Goal: Task Accomplishment & Management: Manage account settings

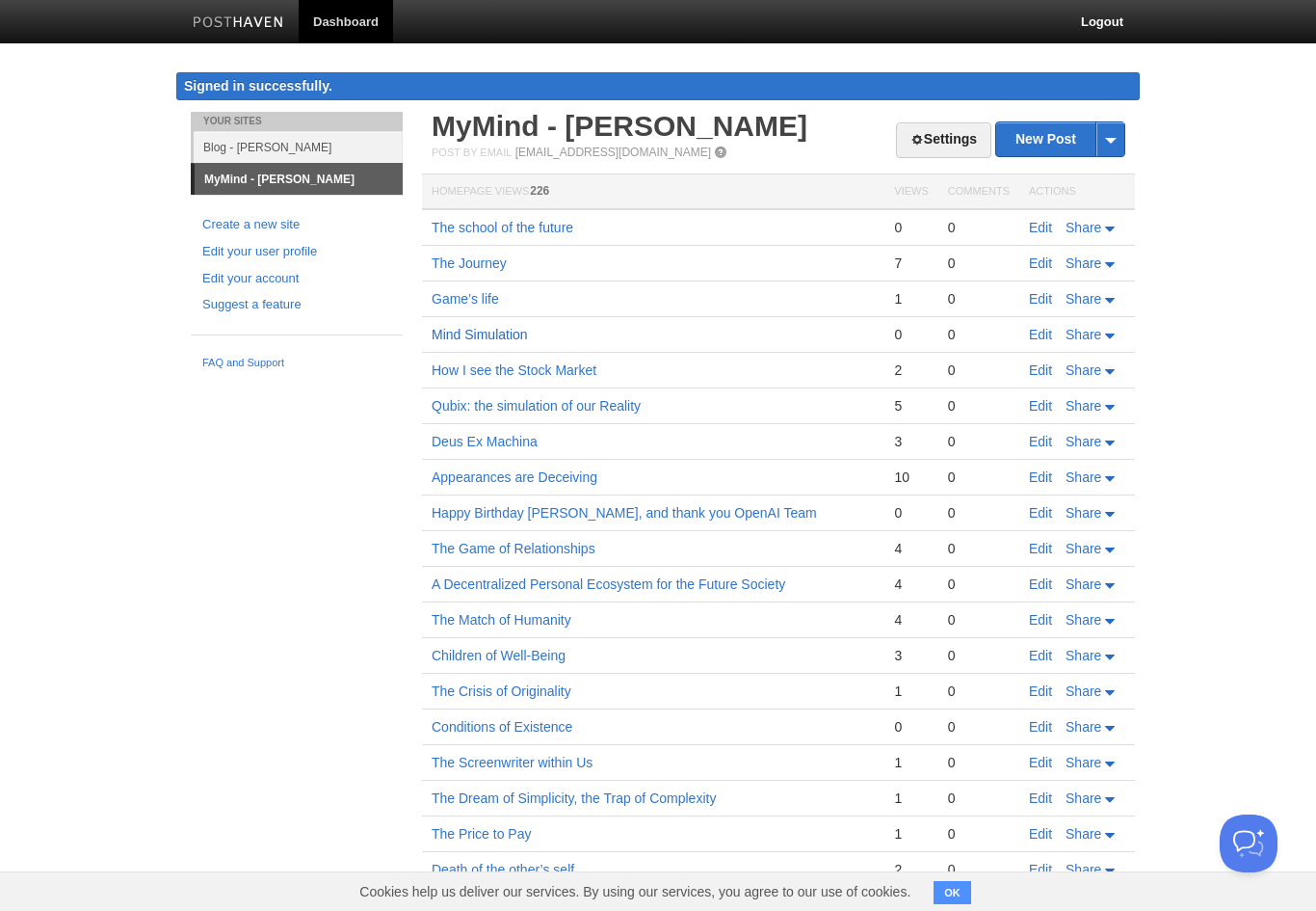
click at [505, 339] on link "Mind Simulation" at bounding box center [480, 335] width 96 height 16
click at [482, 296] on link "Game’s life" at bounding box center [465, 299] width 68 height 16
click at [1043, 406] on link "Edit" at bounding box center [1041, 406] width 24 height 16
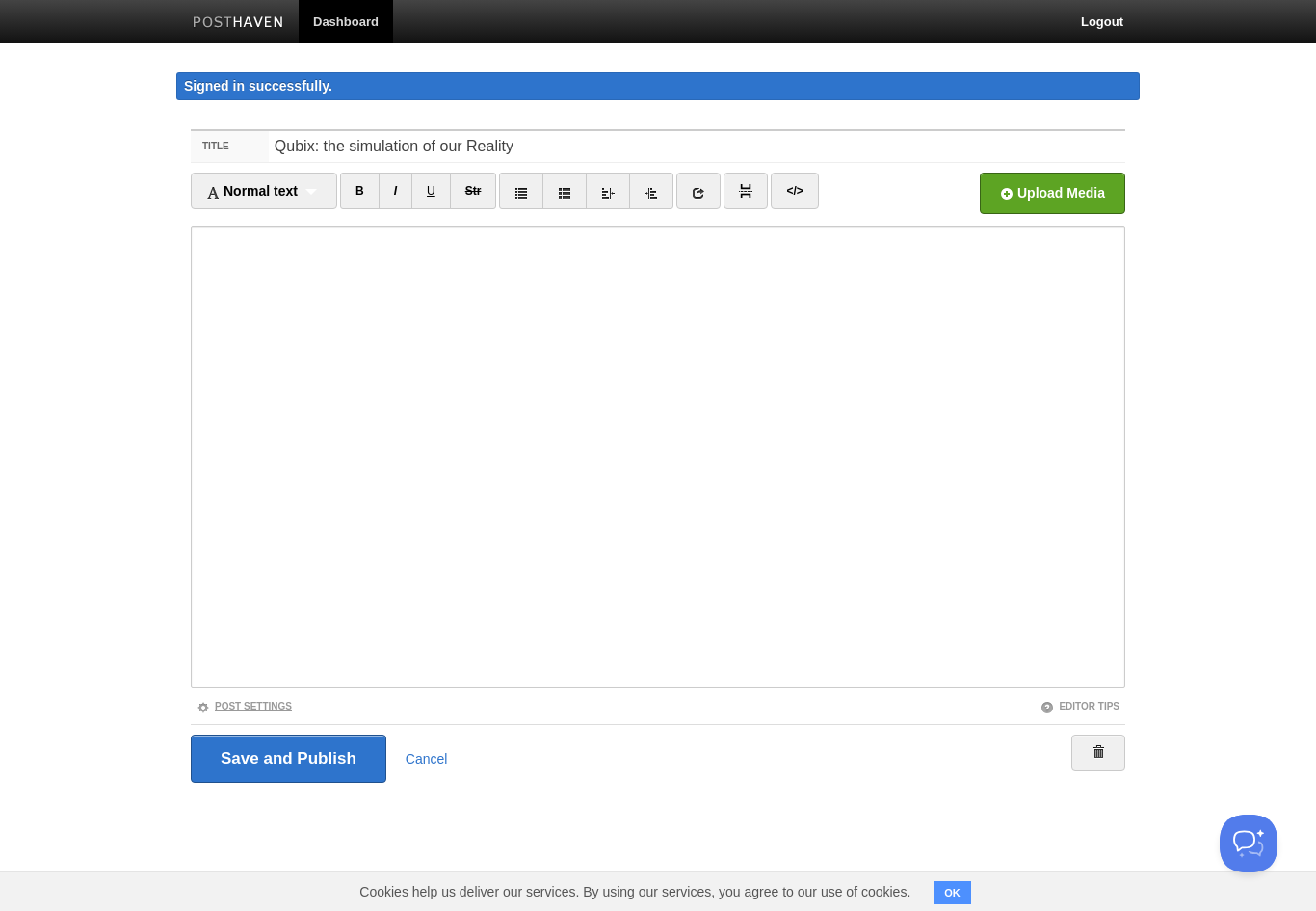
click at [262, 700] on link "Post Settings" at bounding box center [244, 705] width 95 height 11
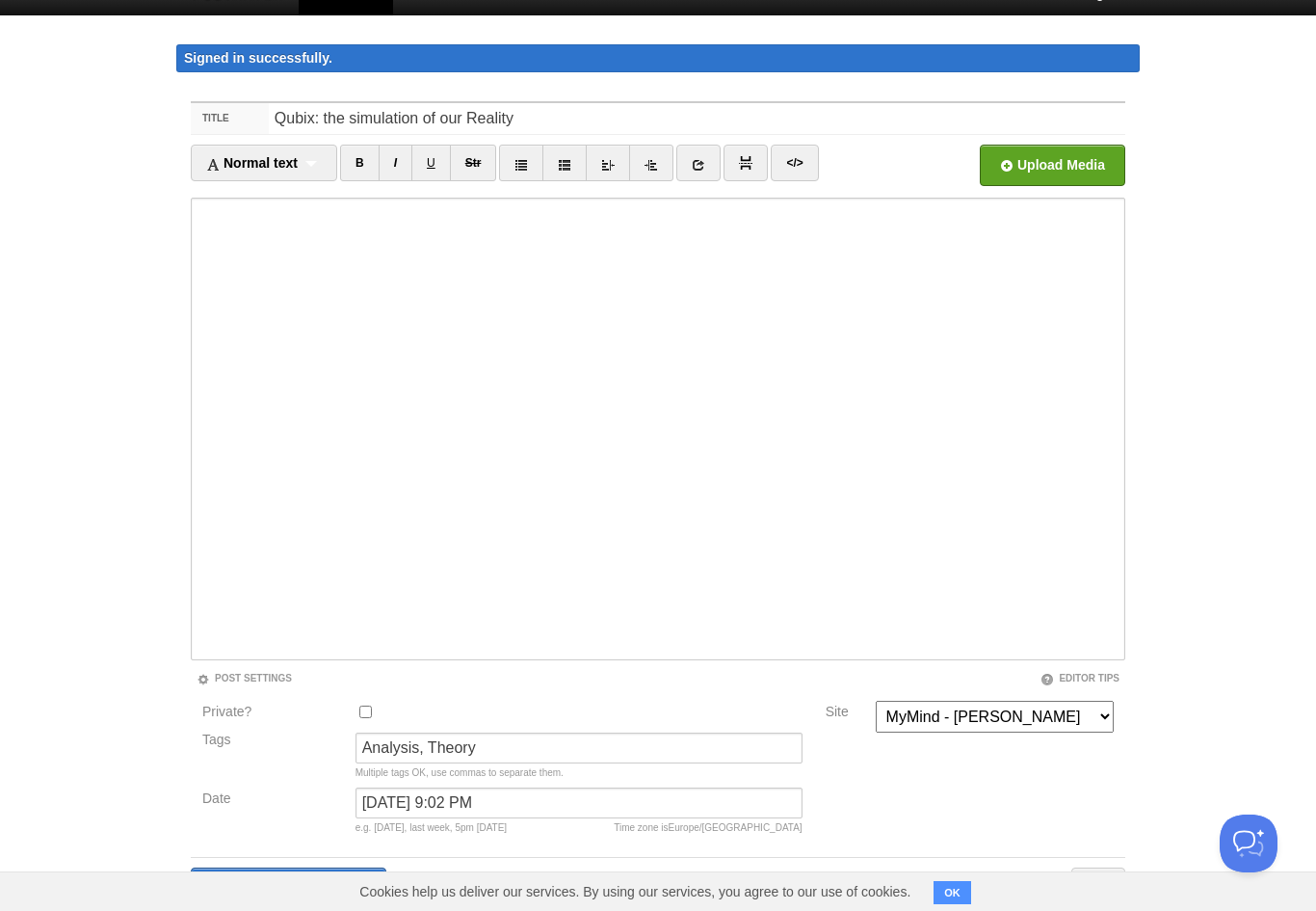
scroll to position [72, 0]
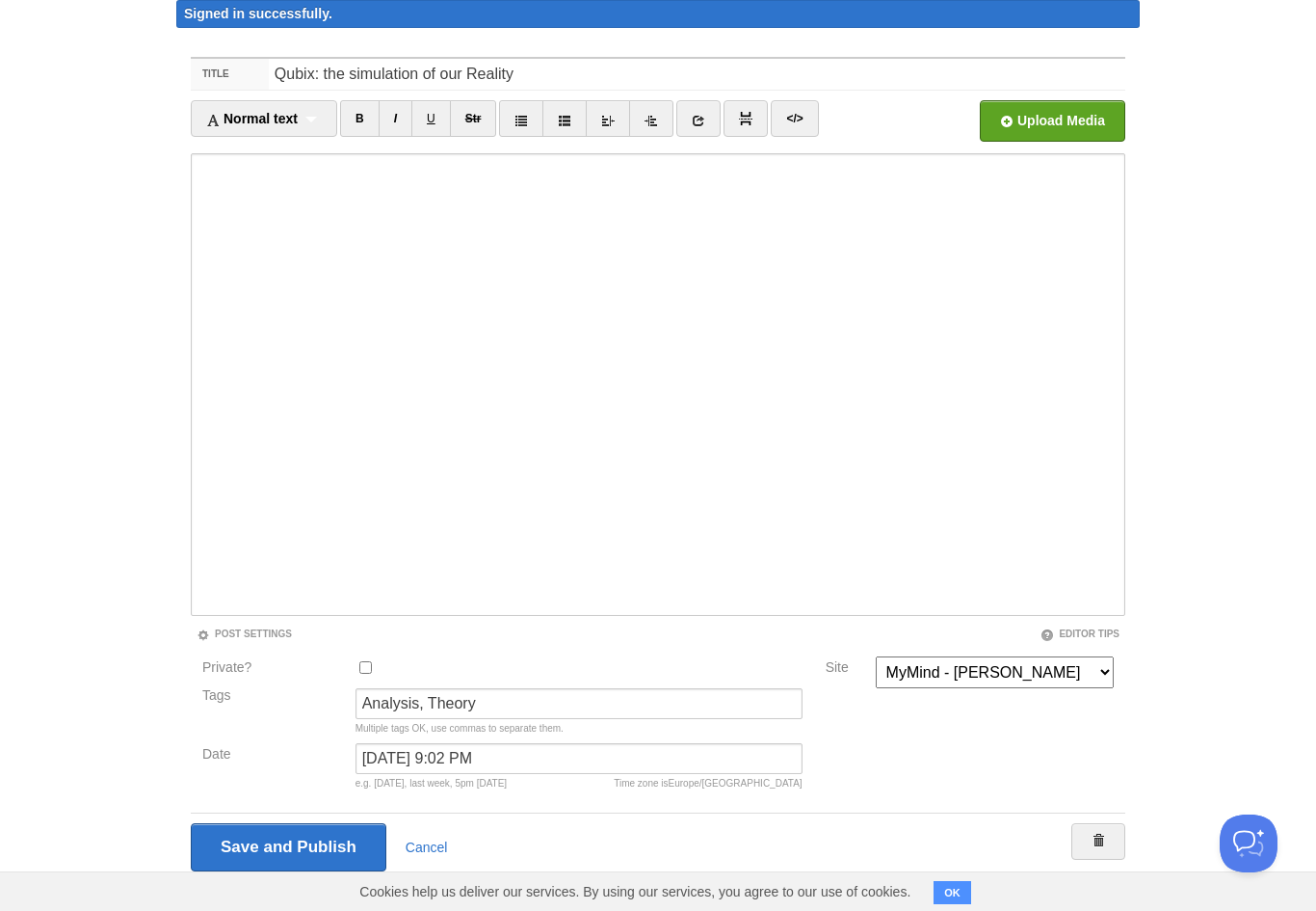
click at [363, 664] on input "Private?" at bounding box center [365, 667] width 13 height 13
checkbox input "true"
click at [306, 854] on input "Save and Publish" at bounding box center [290, 846] width 198 height 48
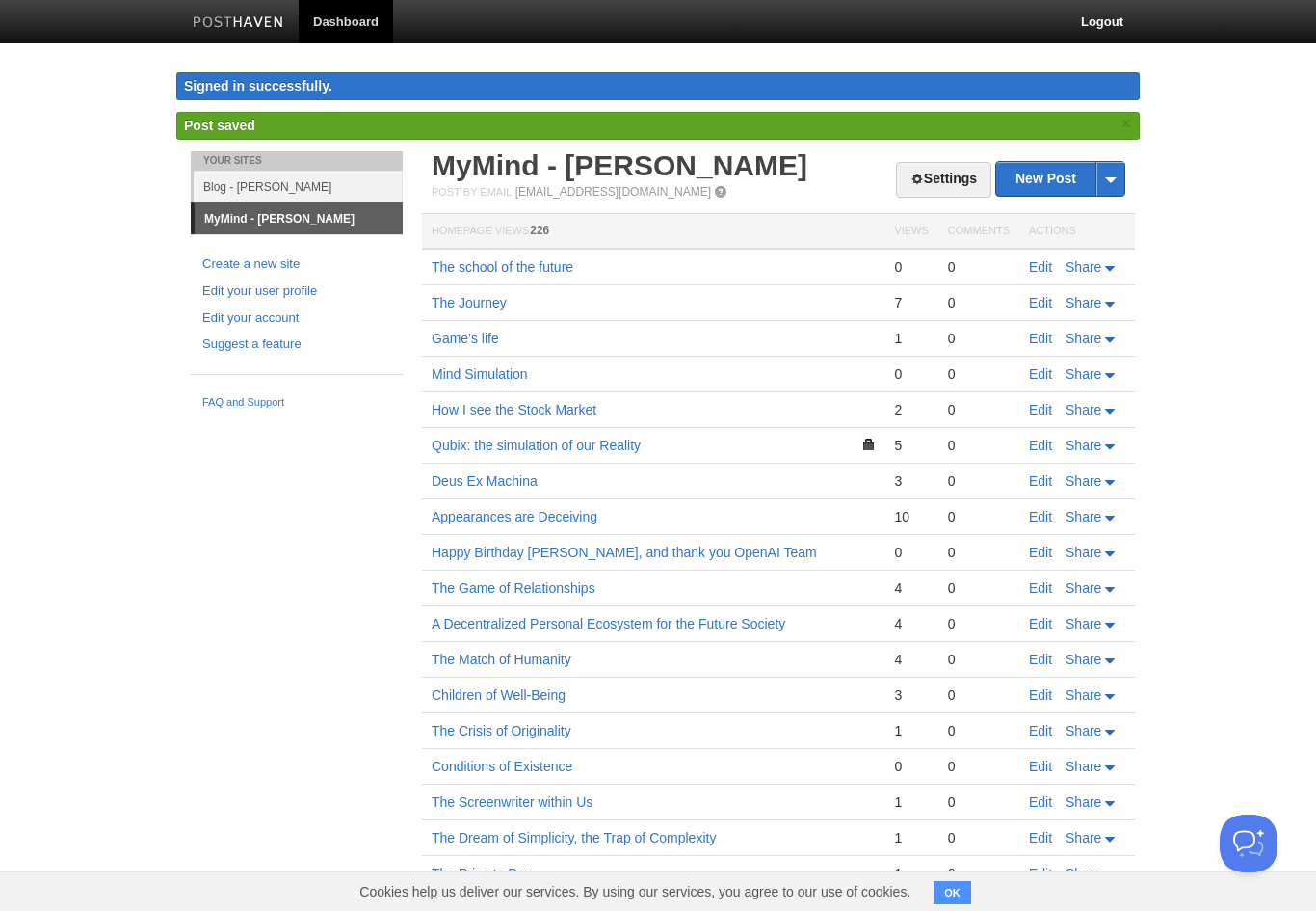
click at [306, 192] on link "Blog - [PERSON_NAME]" at bounding box center [299, 186] width 210 height 31
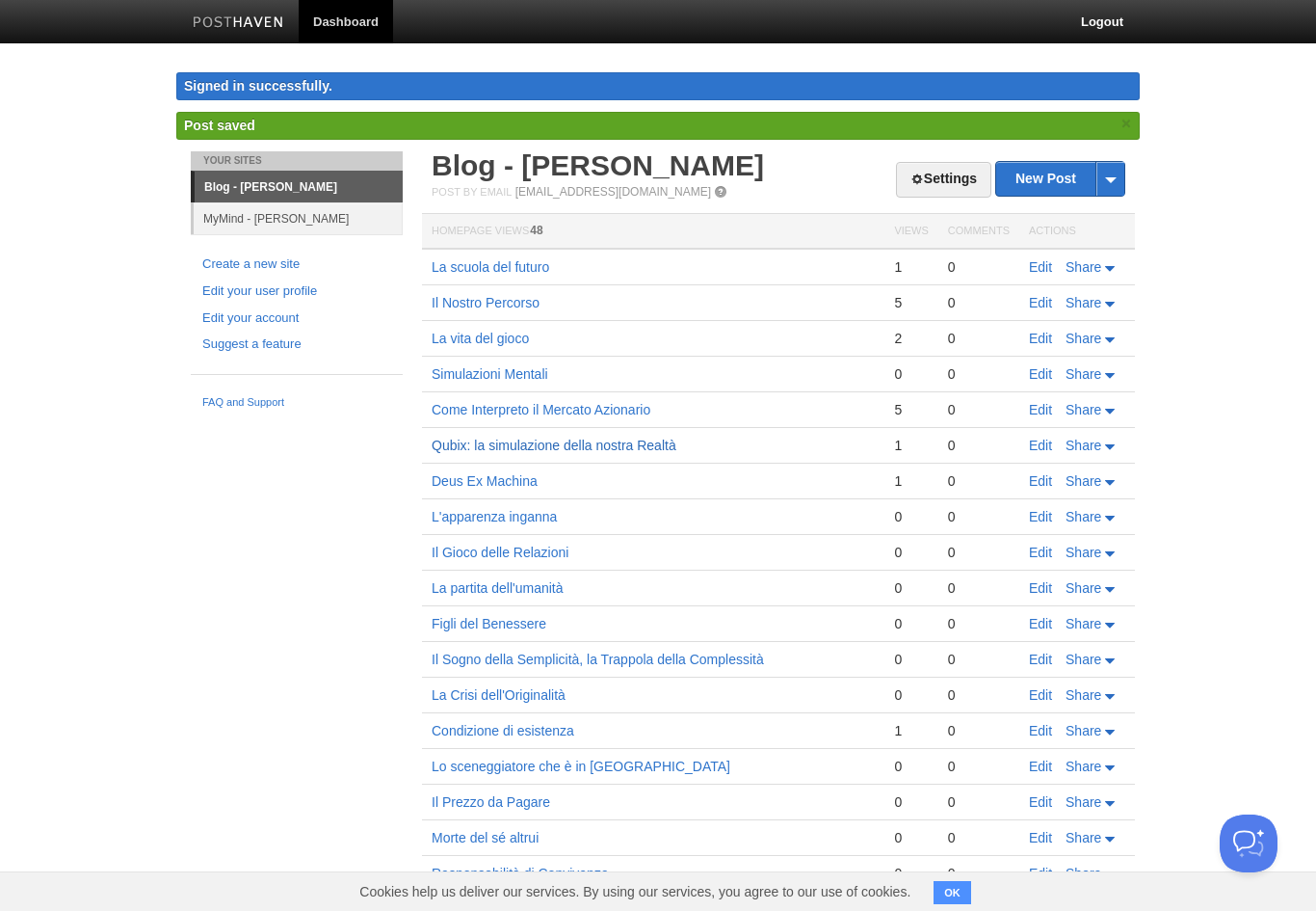
click at [583, 448] on link "Qubix: la simulazione della nostra Realtà" at bounding box center [554, 446] width 245 height 16
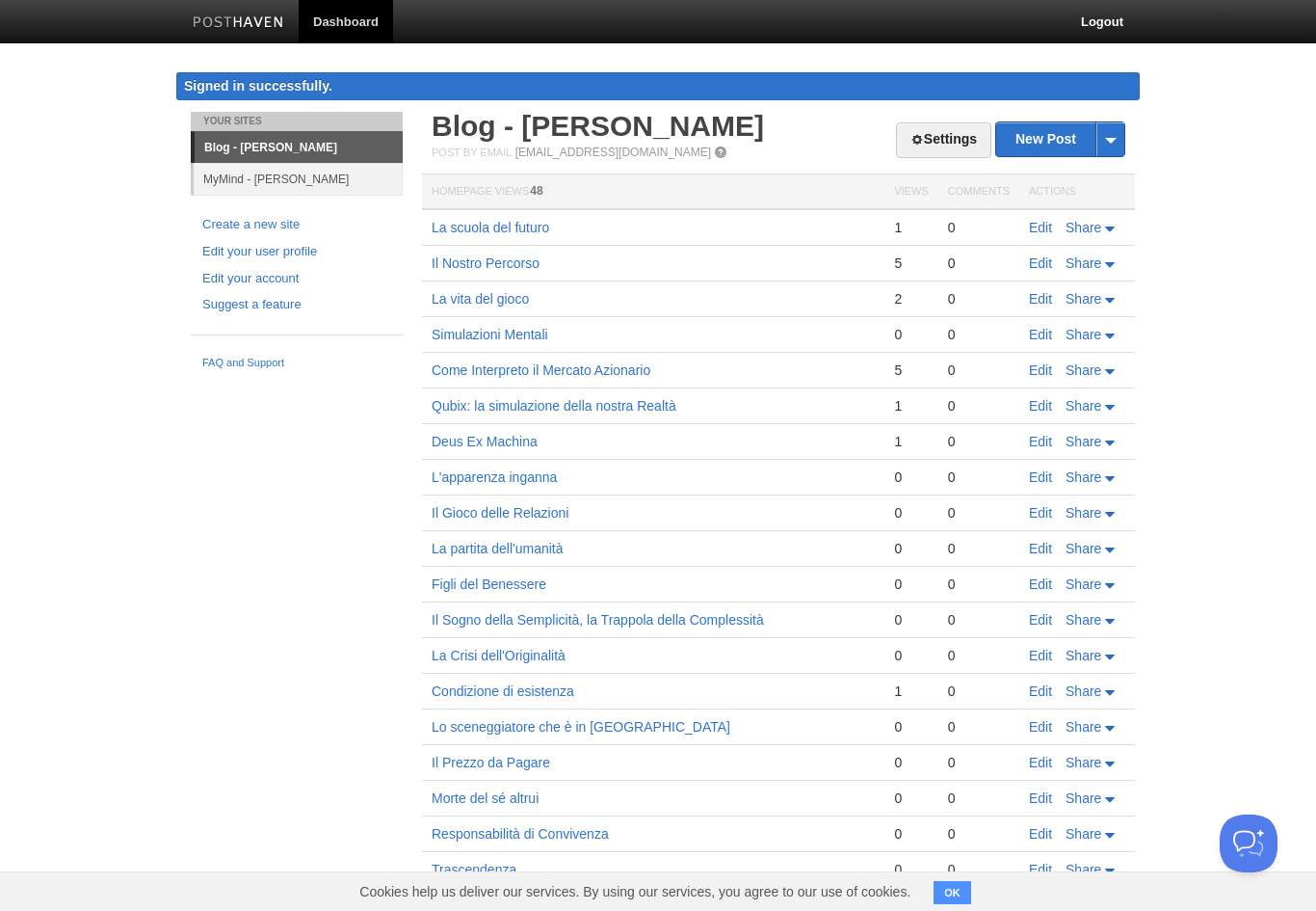
click at [1042, 412] on link "Edit" at bounding box center [1041, 406] width 24 height 16
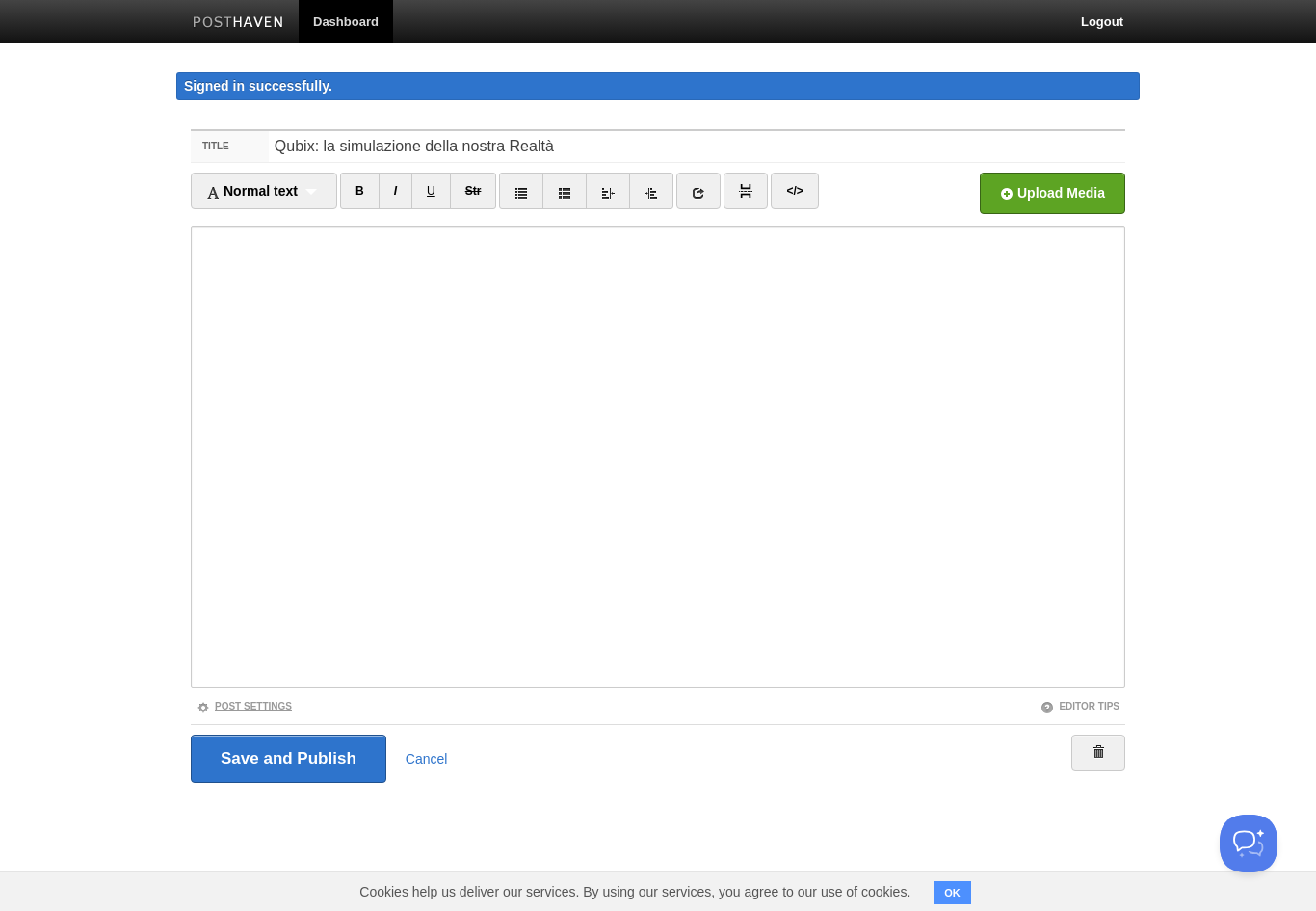
click at [254, 708] on link "Post Settings" at bounding box center [244, 705] width 95 height 11
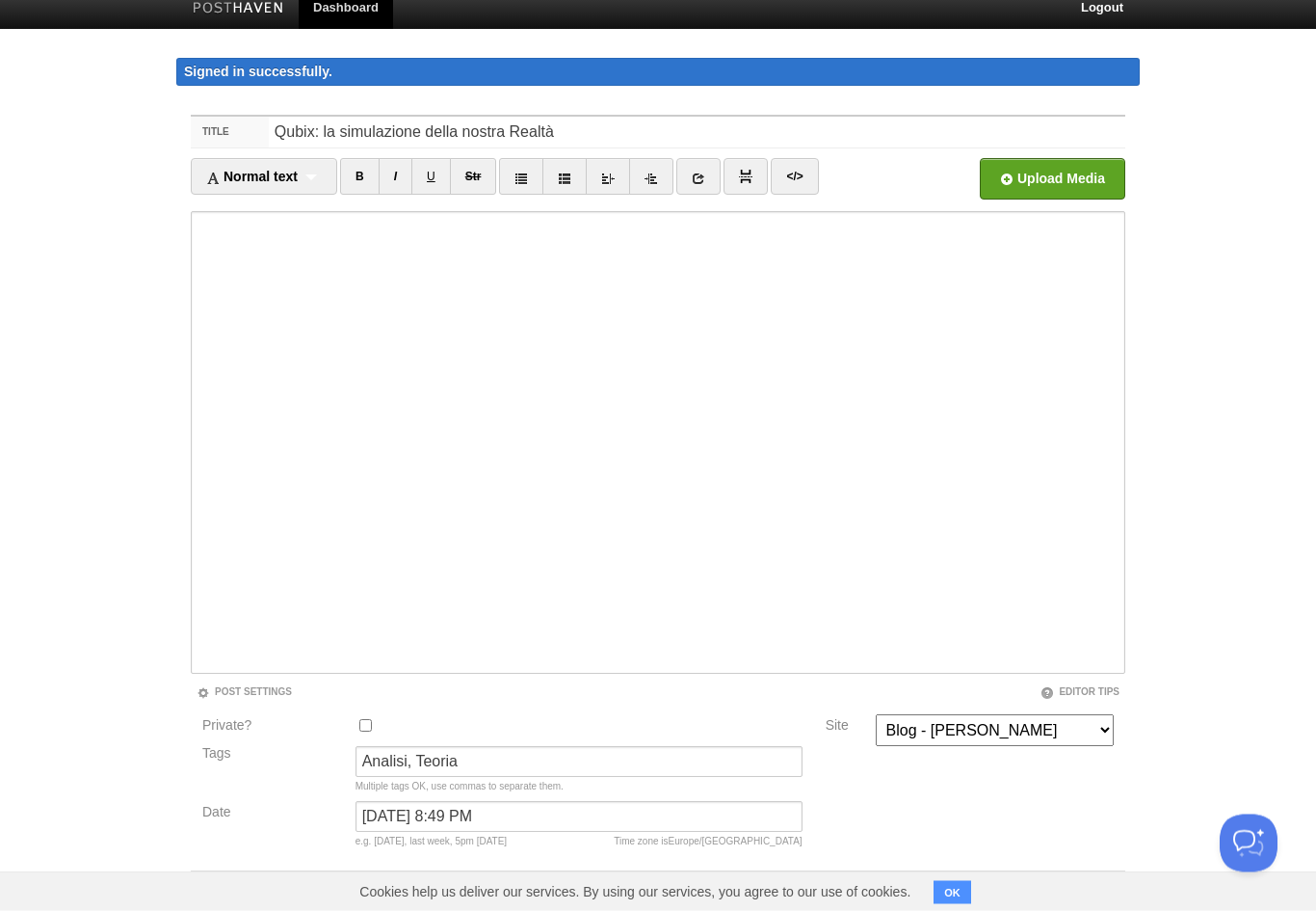
scroll to position [38, 0]
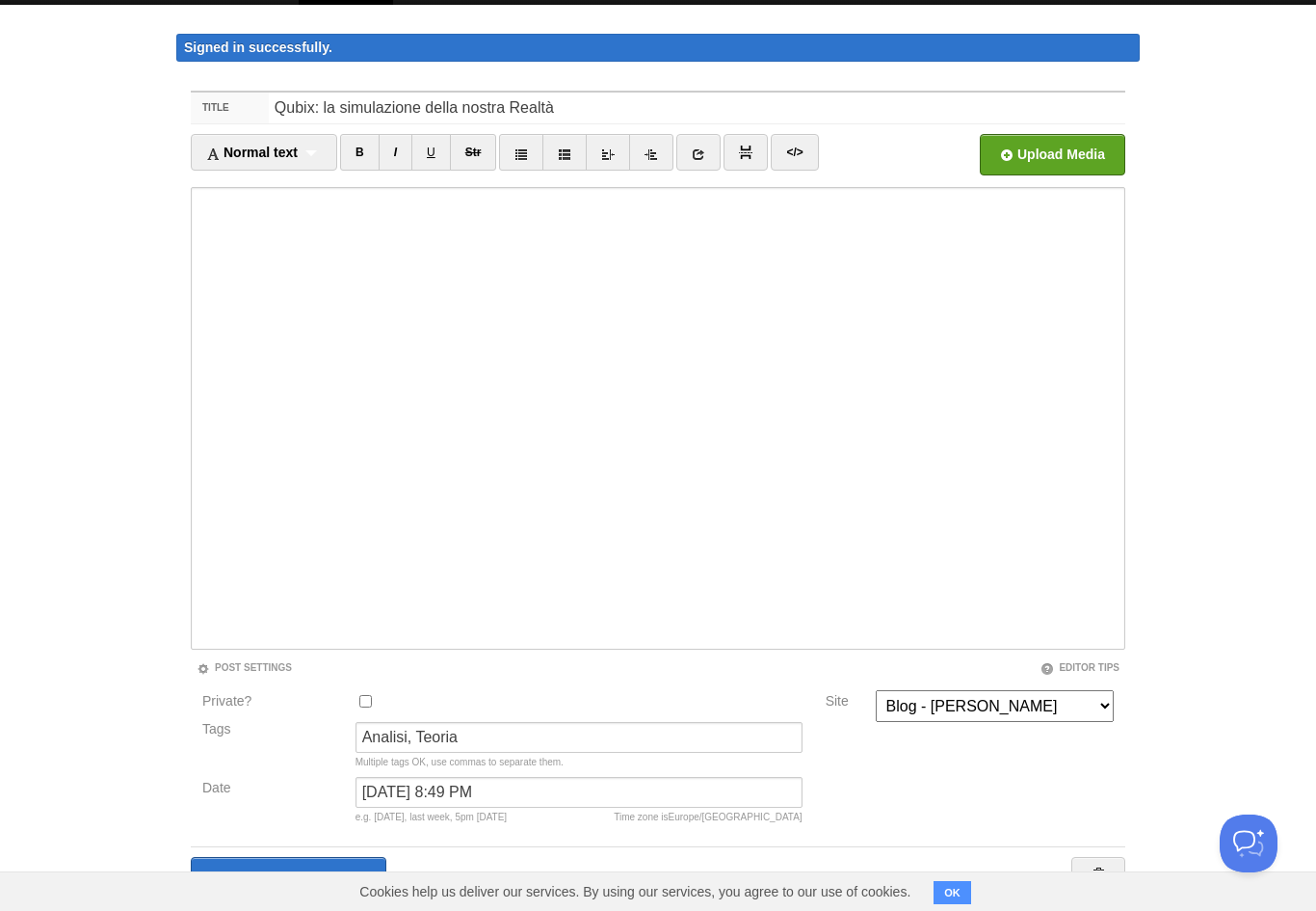
click at [368, 700] on input "Private?" at bounding box center [365, 700] width 13 height 13
checkbox input "true"
click at [321, 888] on input "Save and Publish" at bounding box center [290, 881] width 198 height 48
